Goal: Task Accomplishment & Management: Manage account settings

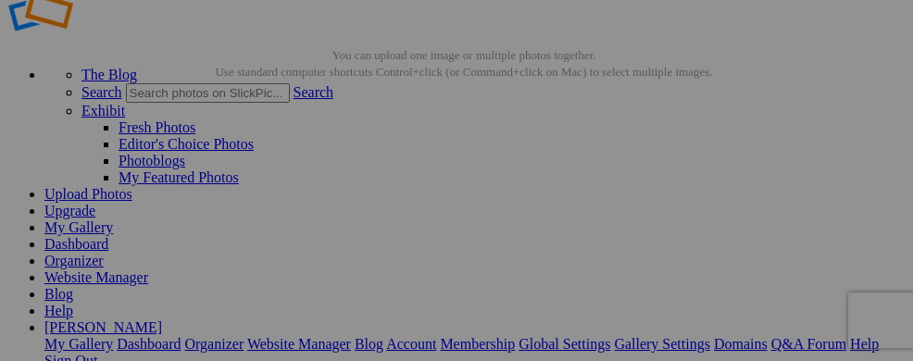
scroll to position [90, 0]
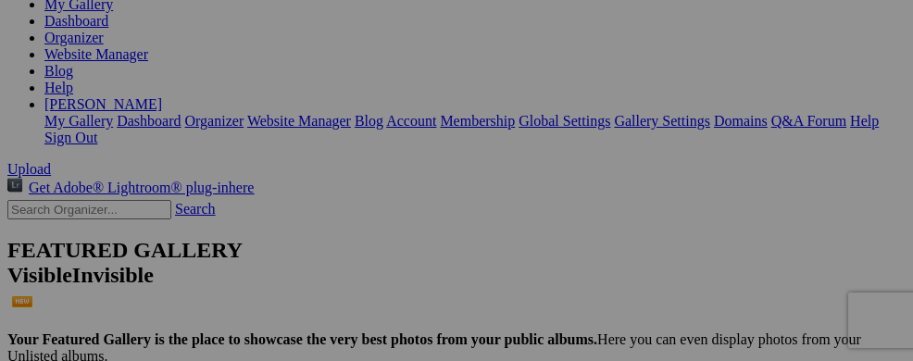
scroll to position [388, 0]
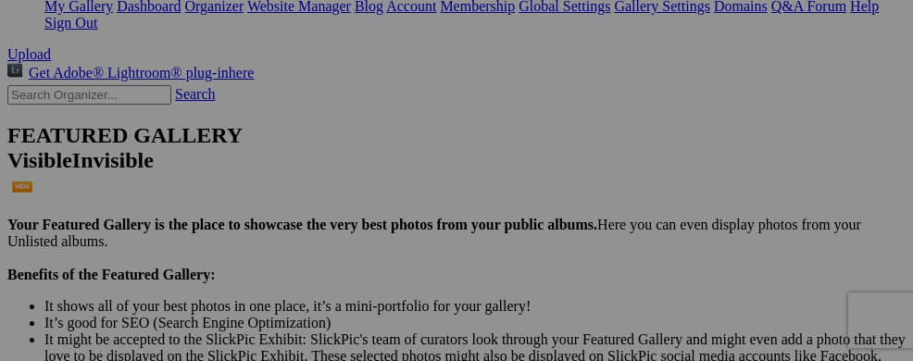
drag, startPoint x: 348, startPoint y: 177, endPoint x: 290, endPoint y: 127, distance: 76.8
drag, startPoint x: 351, startPoint y: 176, endPoint x: 294, endPoint y: 124, distance: 76.6
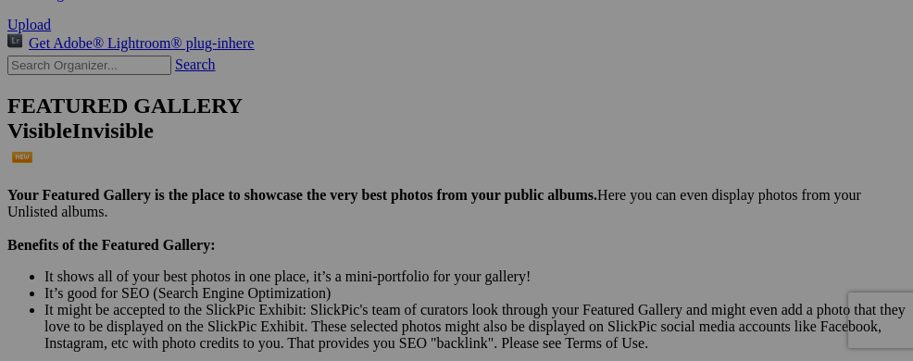
scroll to position [532, 0]
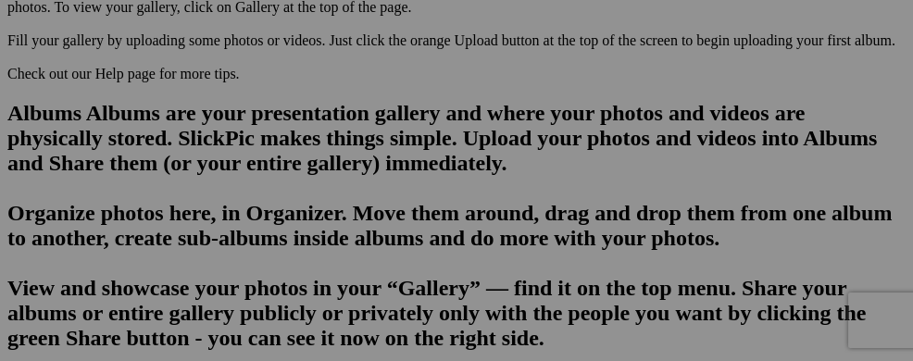
scroll to position [1235, 0]
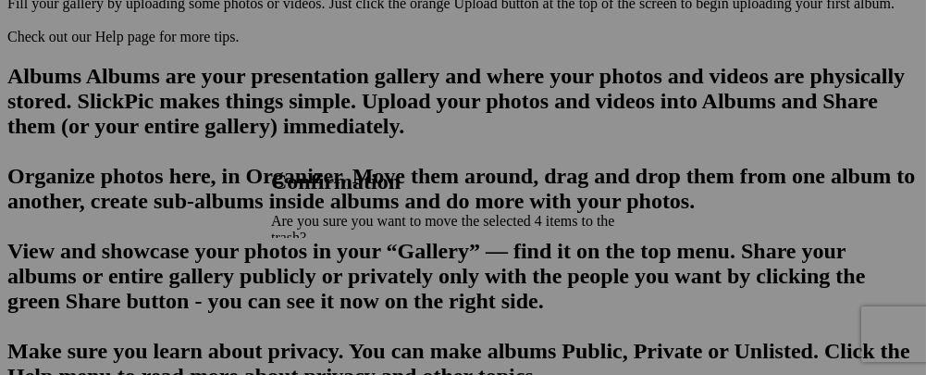
click at [333, 311] on span "Yes" at bounding box center [322, 319] width 21 height 16
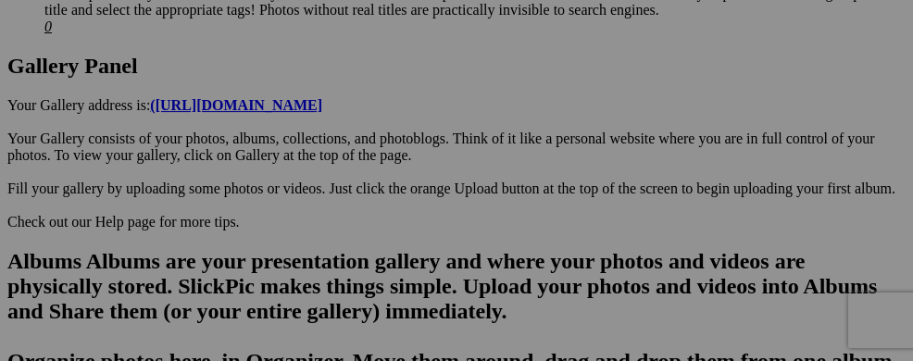
scroll to position [1037, 0]
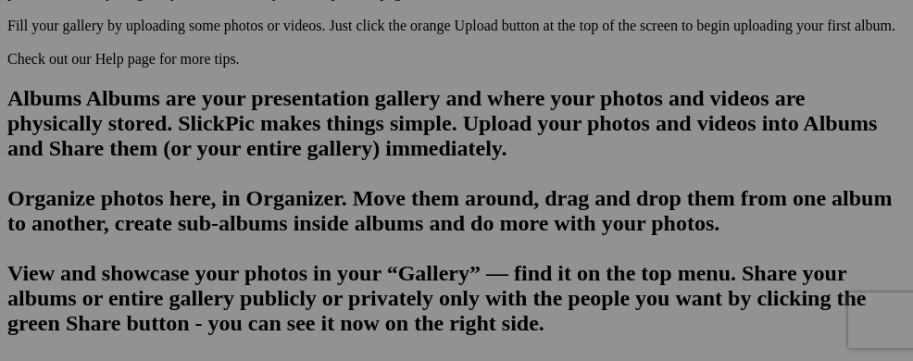
scroll to position [1223, 0]
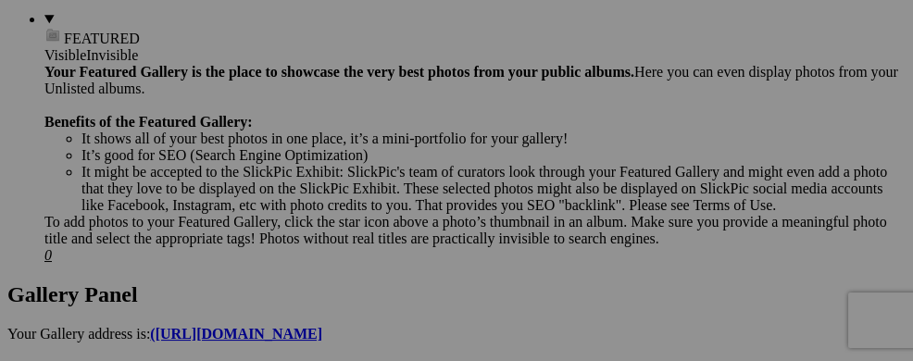
scroll to position [803, 0]
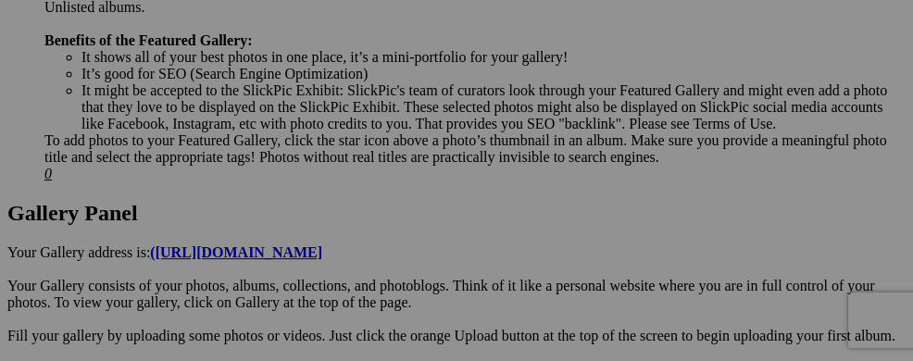
scroll to position [828, 0]
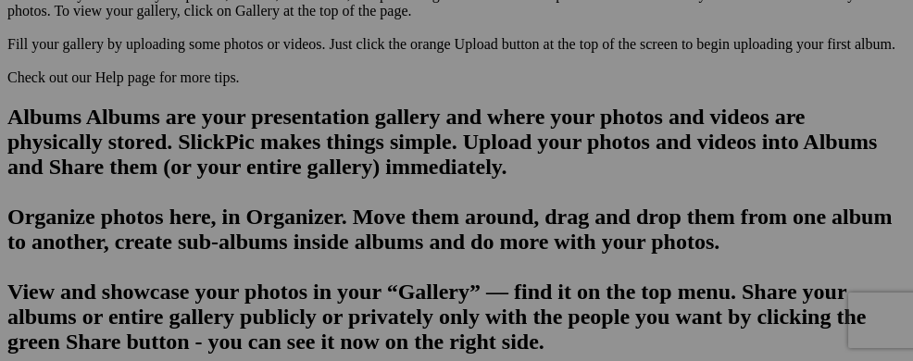
scroll to position [1211, 0]
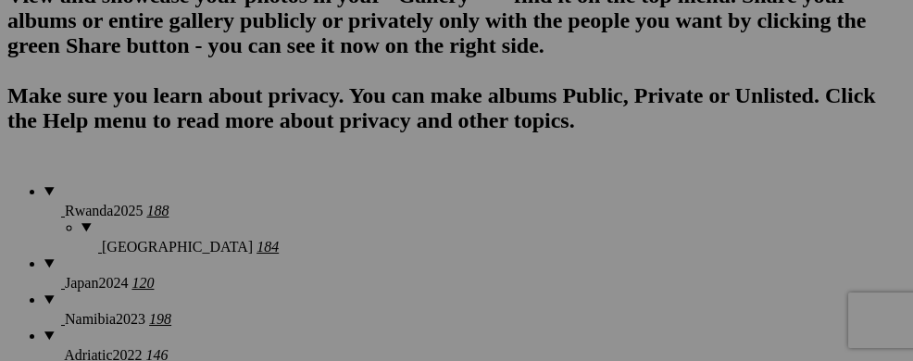
scroll to position [1507, 0]
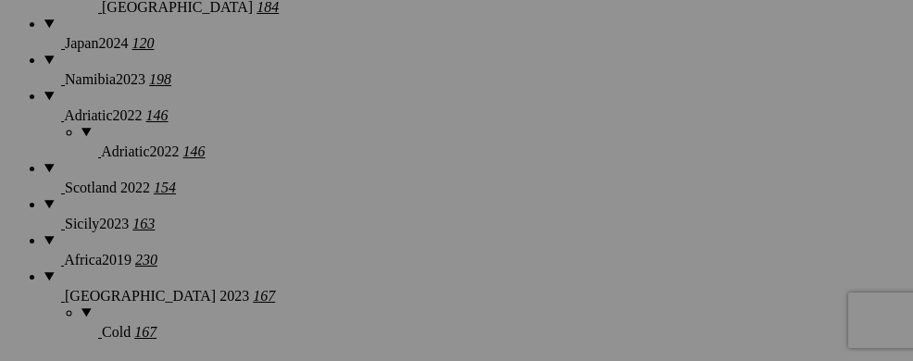
scroll to position [1766, 0]
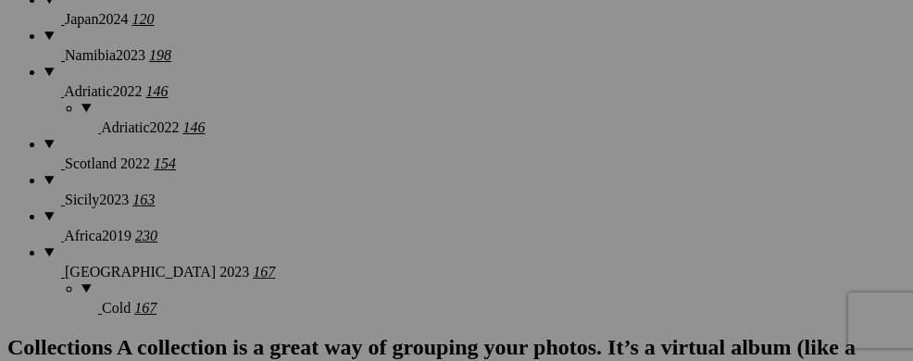
scroll to position [1741, 0]
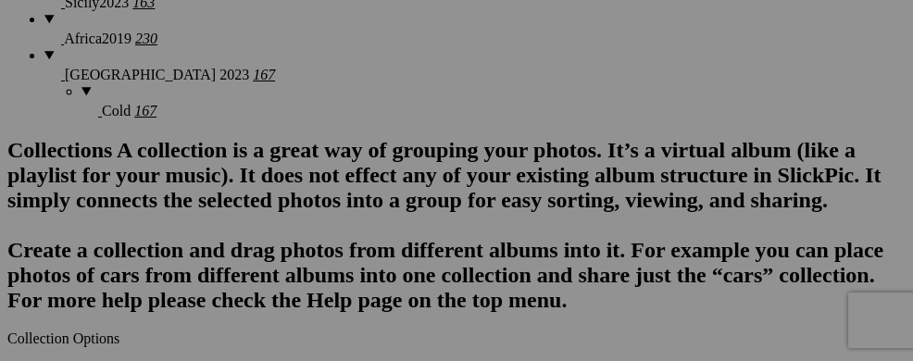
scroll to position [2013, 0]
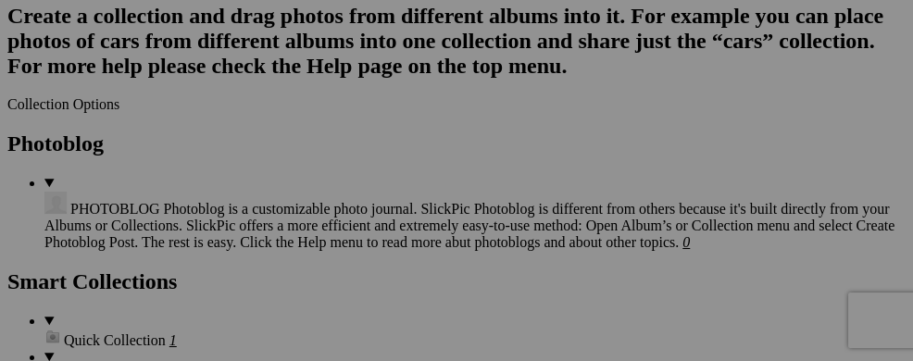
scroll to position [2198, 0]
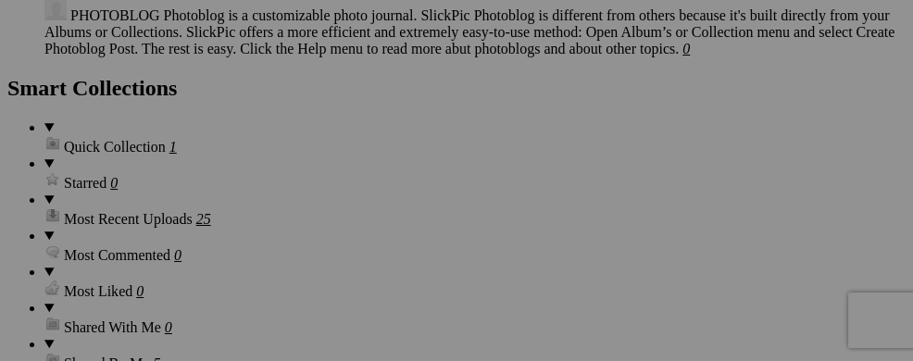
scroll to position [2395, 0]
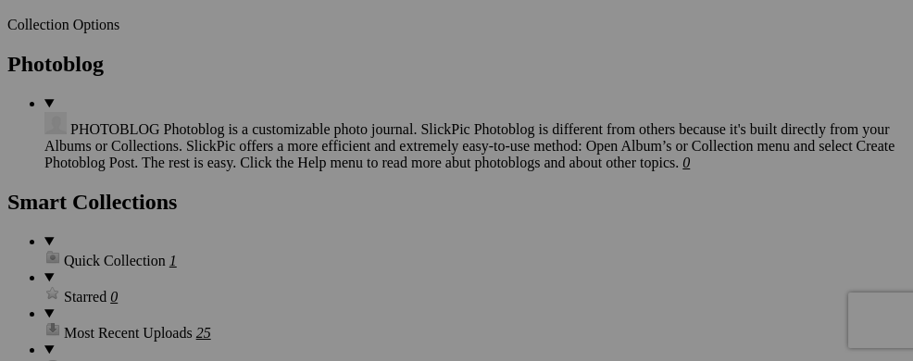
scroll to position [2247, 0]
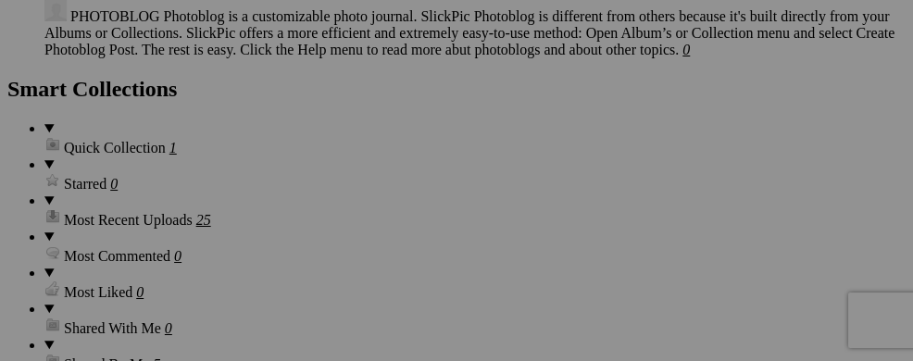
scroll to position [2395, 0]
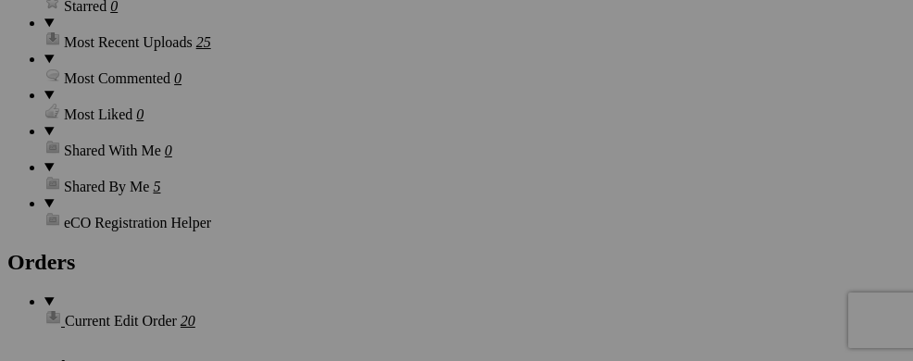
scroll to position [2654, 0]
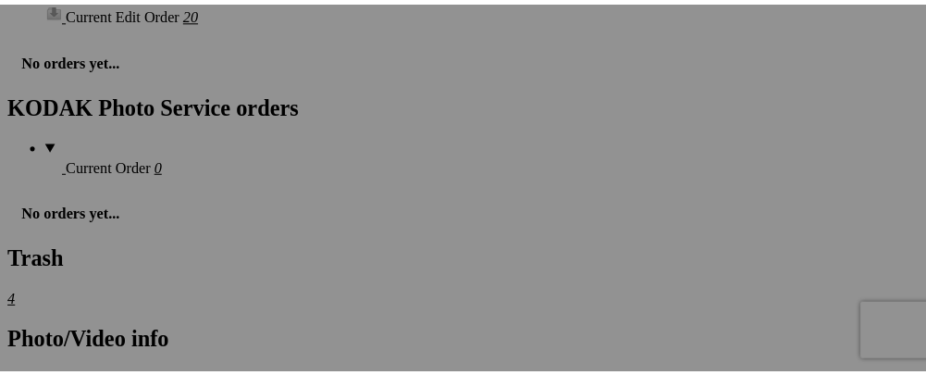
scroll to position [2876, 0]
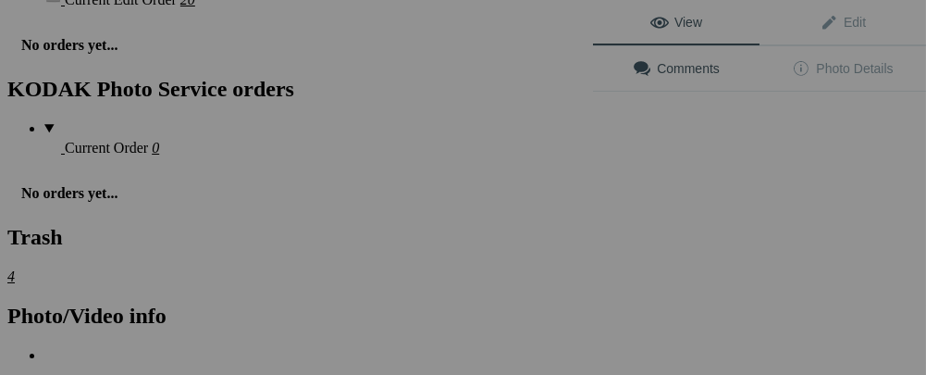
click at [731, 283] on div "View Edit Comments Photo Details" at bounding box center [759, 187] width 333 height 375
